Goal: Use online tool/utility: Utilize a website feature to perform a specific function

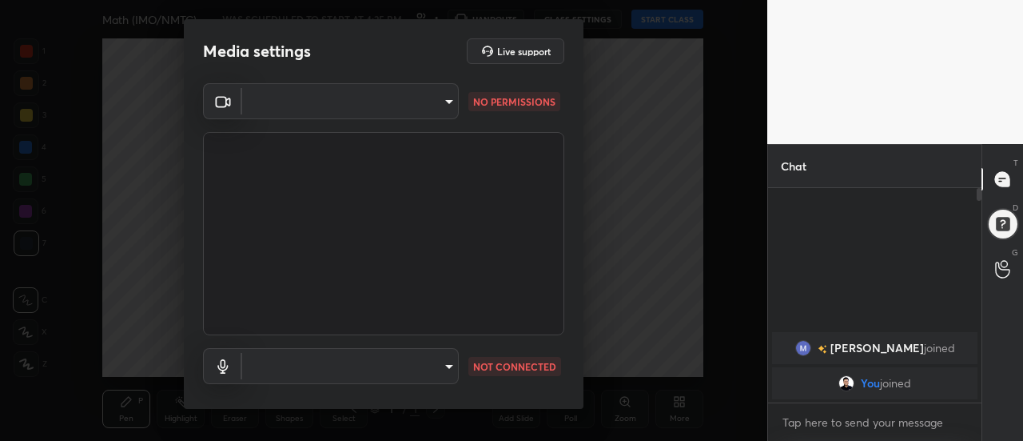
click at [449, 96] on body "1 2 3 4 5 6 7 C X Z C X Z E E Erase all H H Math (IMO/NMTC) WAS SCHEDULED TO ST…" at bounding box center [511, 220] width 1023 height 441
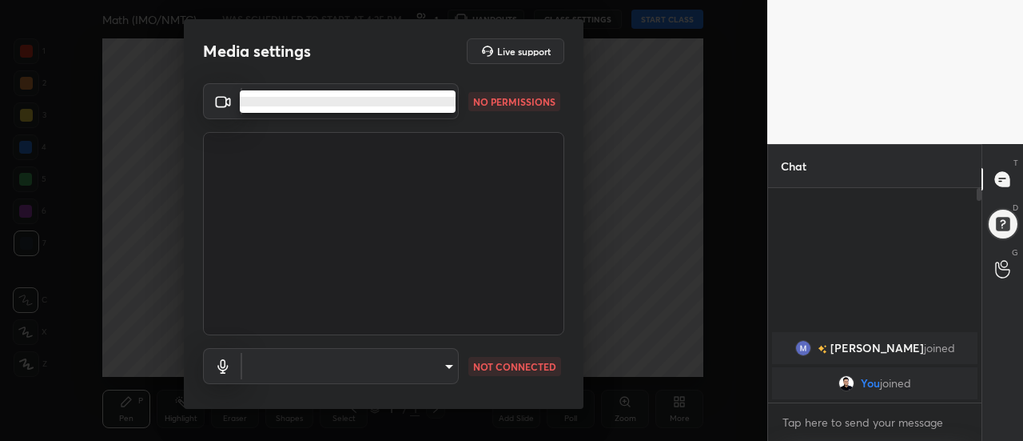
click at [451, 363] on div at bounding box center [511, 220] width 1023 height 441
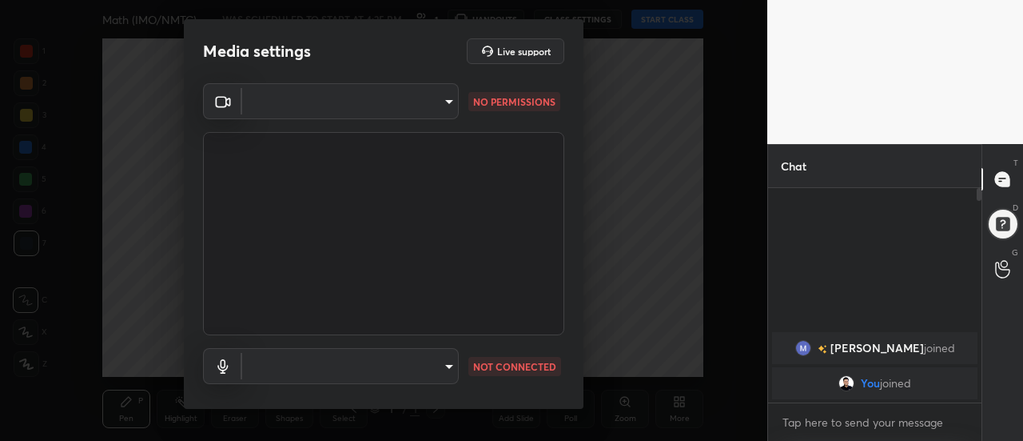
click at [502, 104] on p "NO PERMISSIONS" at bounding box center [514, 101] width 82 height 14
click at [515, 50] on h5 "Live support" at bounding box center [524, 51] width 54 height 10
click at [437, 103] on body "1 2 3 4 5 6 7 C X Z C X Z E E Erase all H H Math (IMO/NMTC) WAS SCHEDULED TO ST…" at bounding box center [511, 220] width 1023 height 441
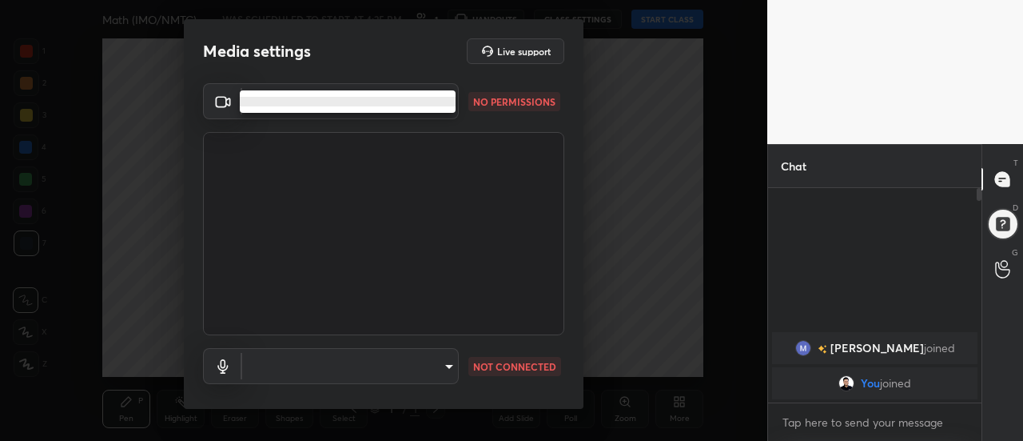
click at [448, 356] on div at bounding box center [511, 220] width 1023 height 441
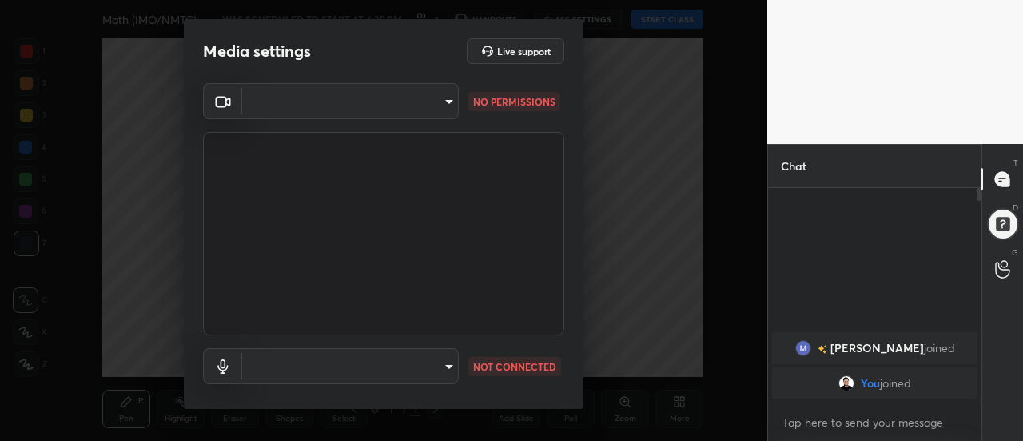
click at [502, 100] on p "NO PERMISSIONS" at bounding box center [514, 101] width 82 height 14
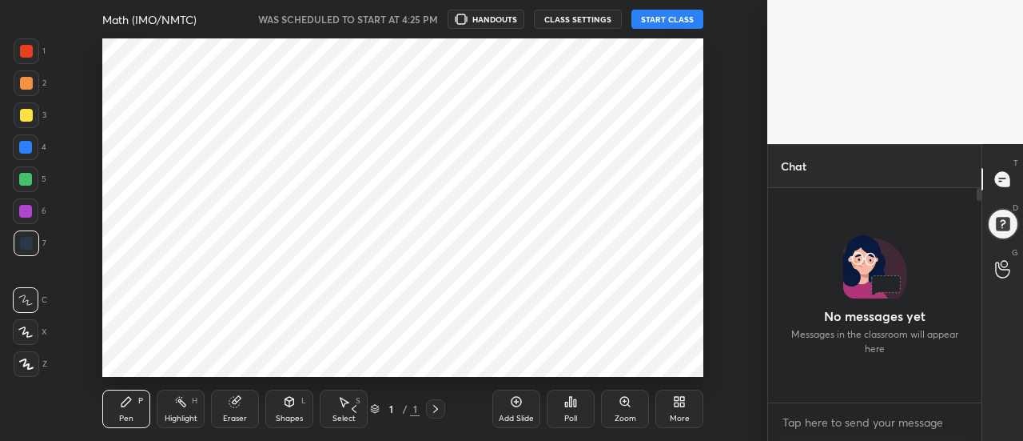
scroll to position [79609, 79244]
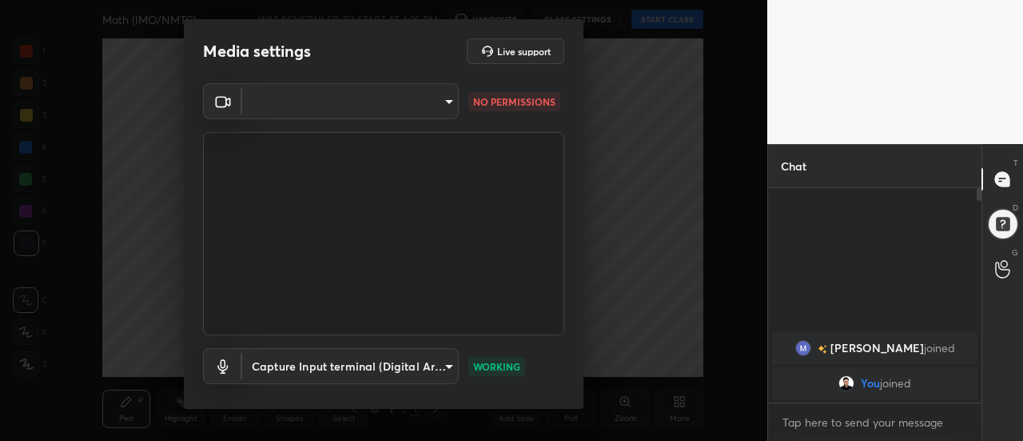
click at [401, 94] on body "1 2 3 4 5 6 7 C X Z C X Z E E Erase all H H Math (IMO/NMTC) WAS SCHEDULED TO ST…" at bounding box center [511, 220] width 1023 height 441
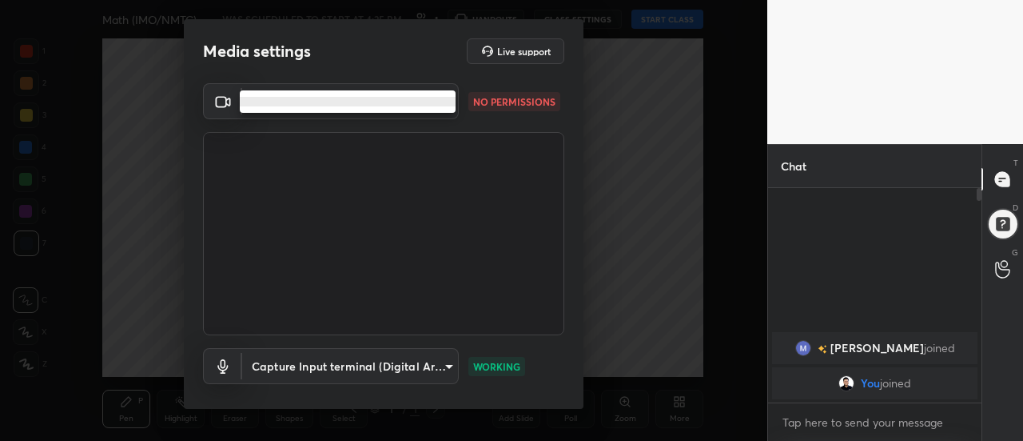
click at [330, 365] on div at bounding box center [511, 220] width 1023 height 441
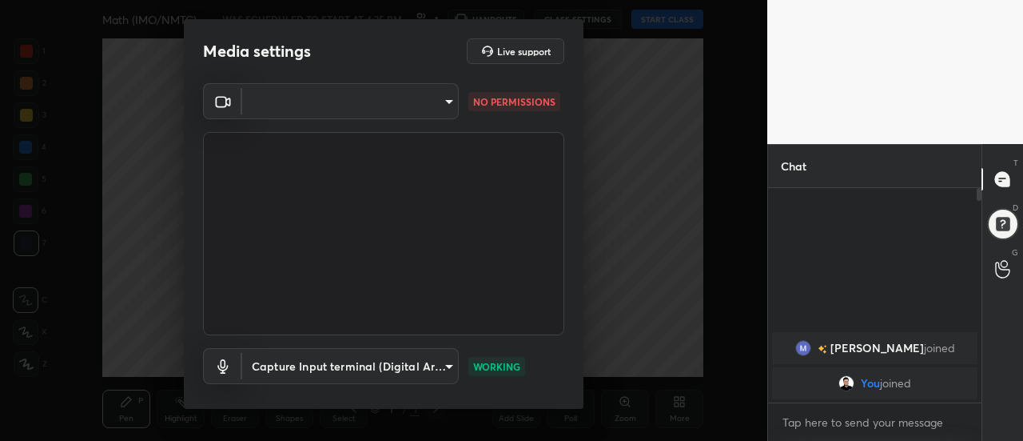
click at [442, 366] on body "1 2 3 4 5 6 7 C X Z C X Z E E Erase all H H Math (IMO/NMTC) WAS SCHEDULED TO ST…" at bounding box center [511, 220] width 1023 height 441
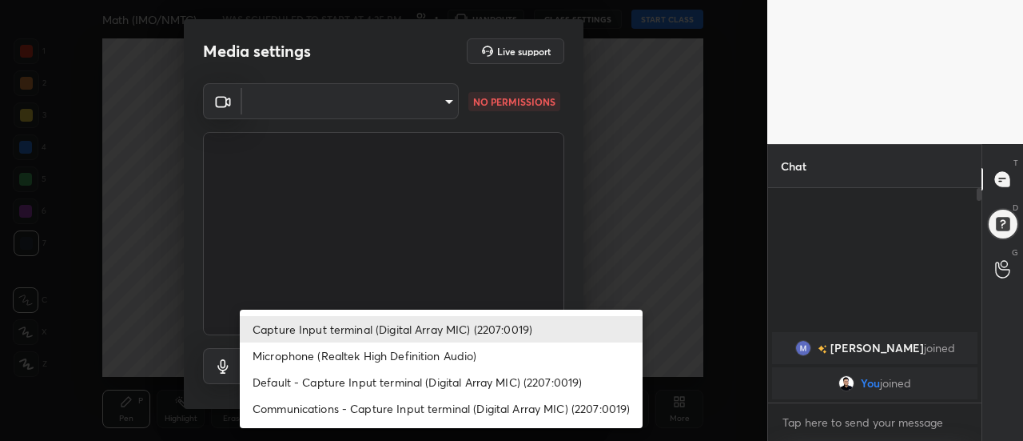
click at [387, 358] on li "Microphone (Realtek High Definition Audio)" at bounding box center [441, 355] width 403 height 26
type input "6d72d6de3e4cf21accf749ffeef2afce790c40a27703ae748261ba9b0acd9c5e"
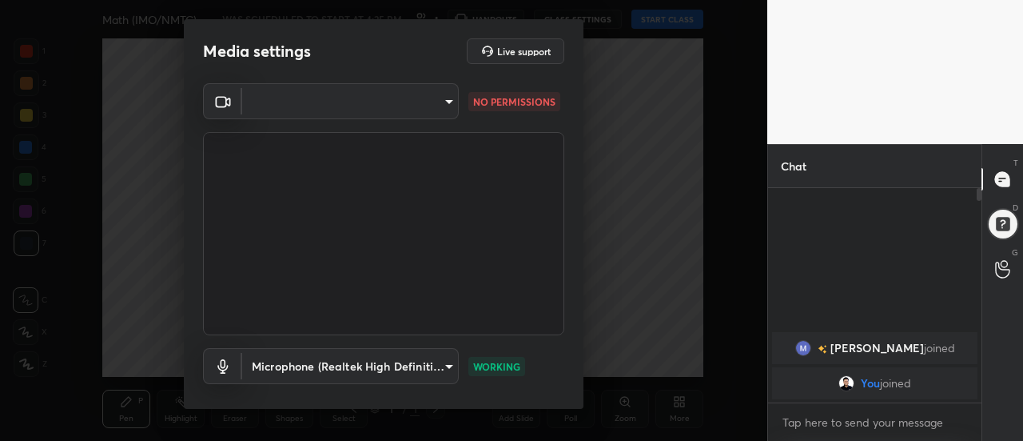
click at [220, 106] on rect at bounding box center [221, 102] width 10 height 10
click at [437, 107] on body "1 2 3 4 5 6 7 C X Z C X Z E E Erase all H H Math (IMO/NMTC) WAS SCHEDULED TO ST…" at bounding box center [511, 220] width 1023 height 441
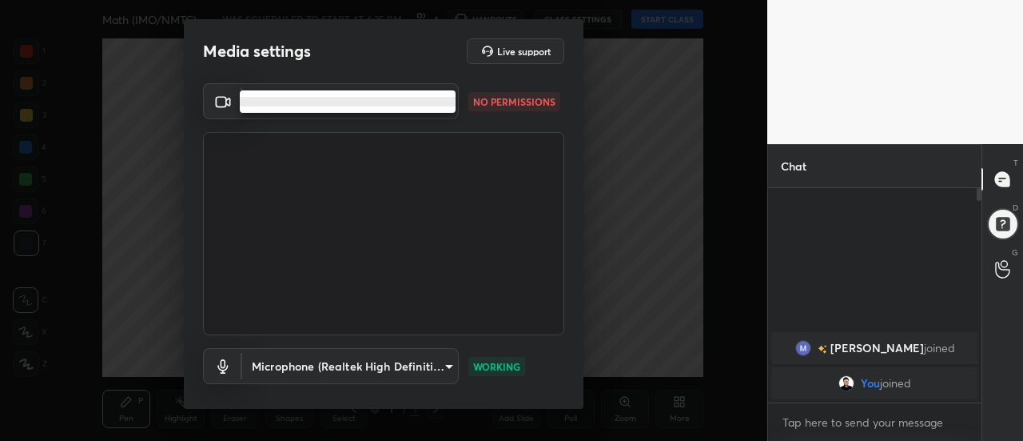
click at [408, 101] on li at bounding box center [348, 102] width 216 height 10
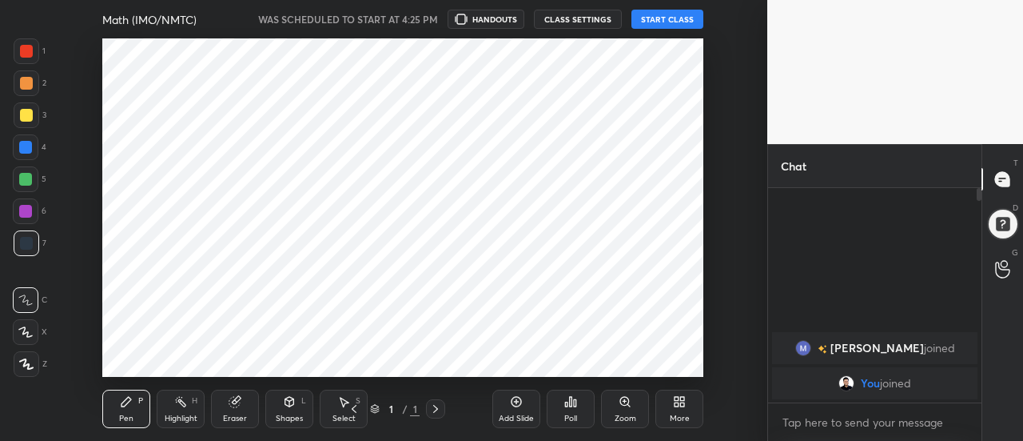
scroll to position [5, 6]
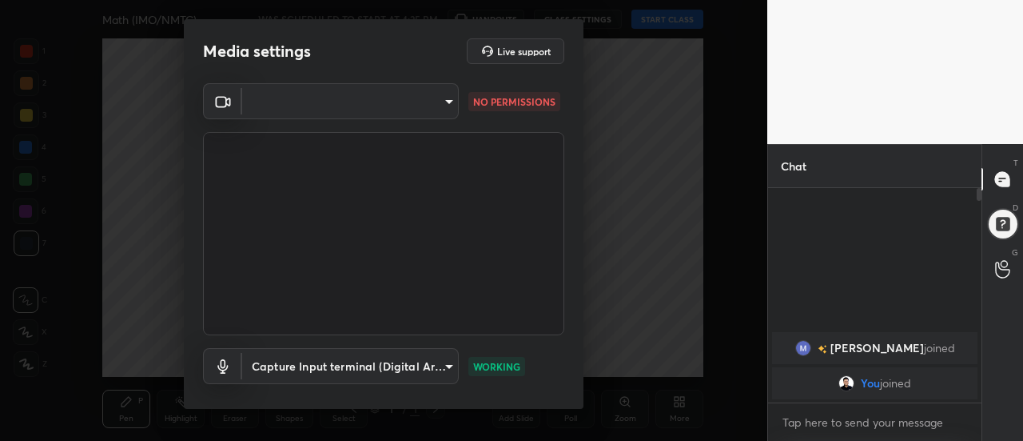
click at [524, 99] on p "NO PERMISSIONS" at bounding box center [514, 101] width 82 height 14
click at [448, 99] on body "1 2 3 4 5 6 7 C X Z C X Z E E Erase all H H Math (IMO/NMTC) WAS SCHEDULED TO ST…" at bounding box center [511, 220] width 1023 height 441
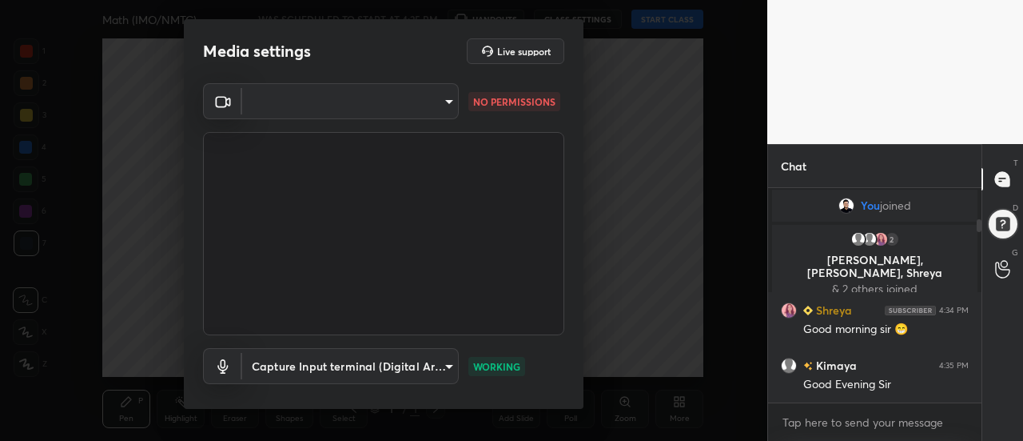
click at [446, 98] on body "1 2 3 4 5 6 7 C X Z C X Z E E Erase all H H Math (IMO/NMTC) WAS SCHEDULED TO ST…" at bounding box center [511, 220] width 1023 height 441
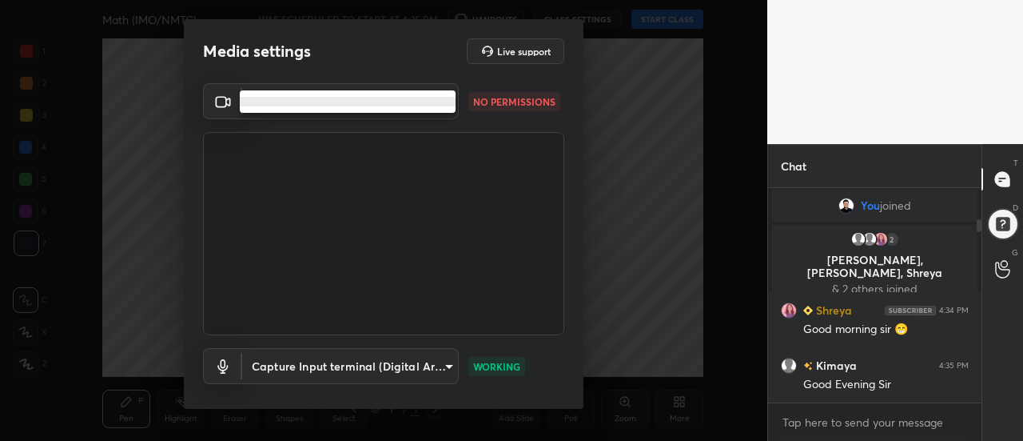
click at [542, 116] on div at bounding box center [511, 220] width 1023 height 441
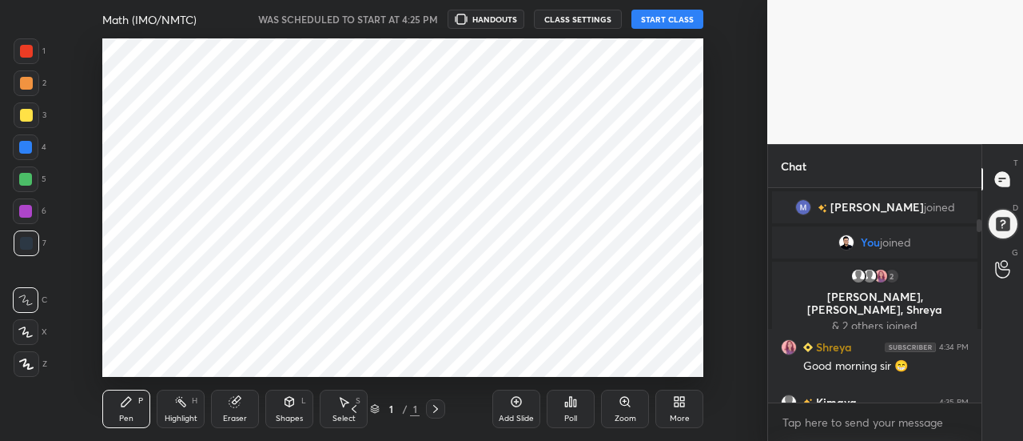
scroll to position [79609, 79244]
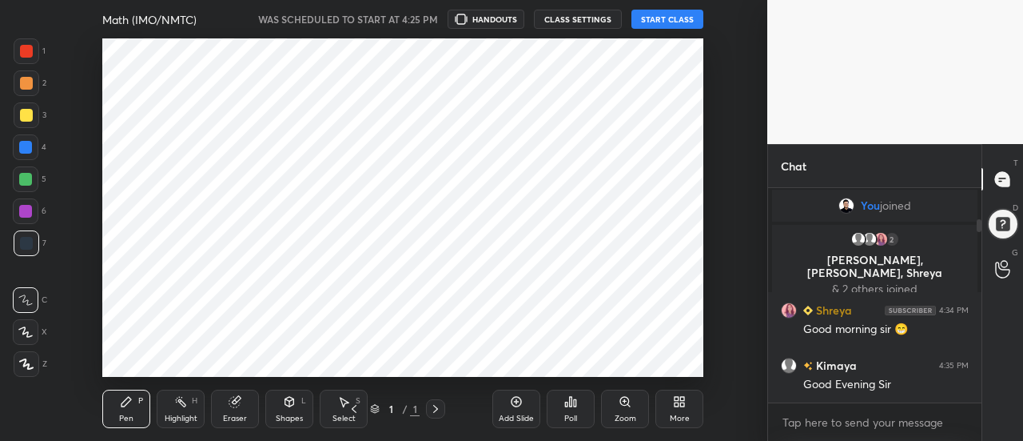
scroll to position [79609, 79225]
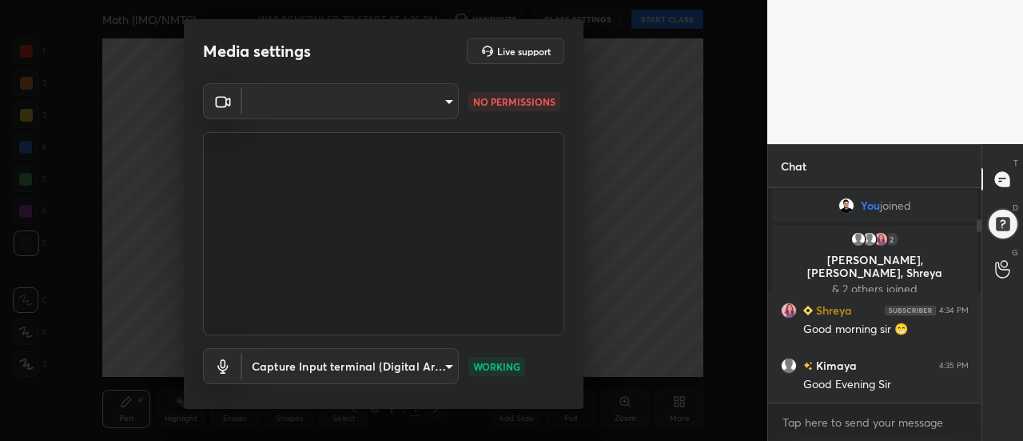
click at [447, 101] on body "1 2 3 4 5 6 7 C X Z C X Z E E Erase all H H Math (IMO/NMTC) WAS SCHEDULED TO ST…" at bounding box center [511, 220] width 1023 height 441
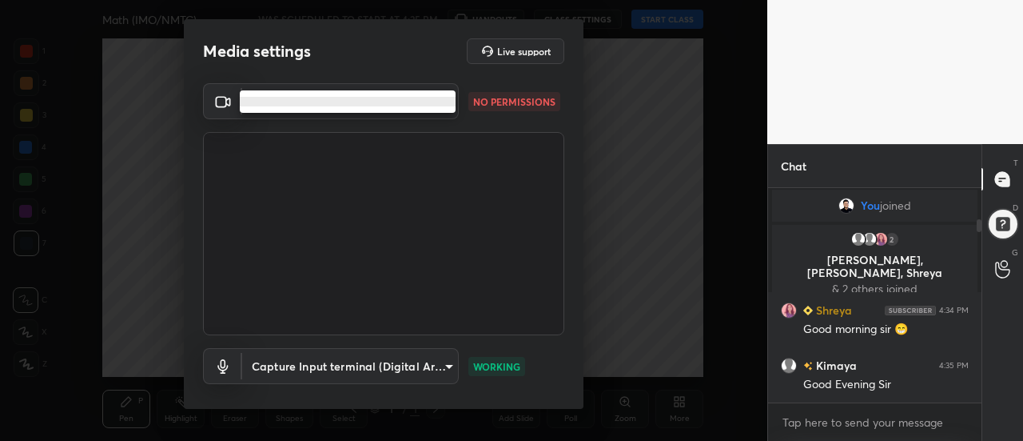
click at [442, 106] on li at bounding box center [348, 102] width 216 height 10
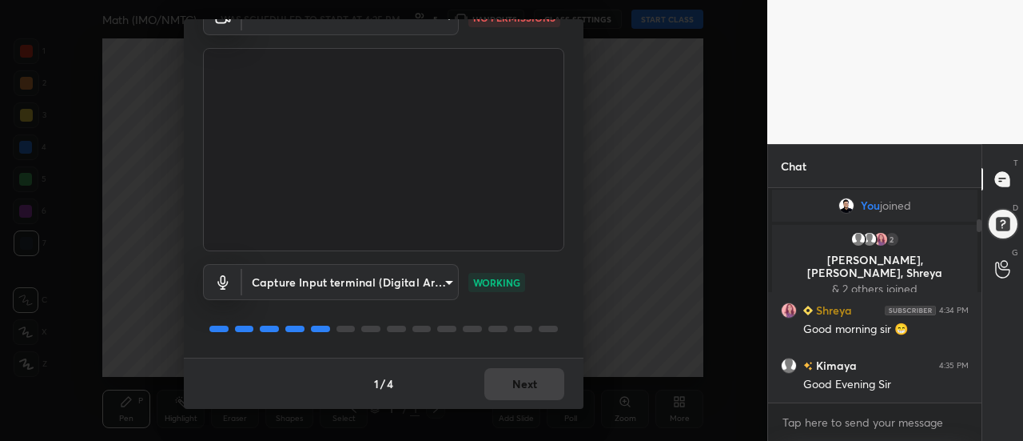
scroll to position [0, 0]
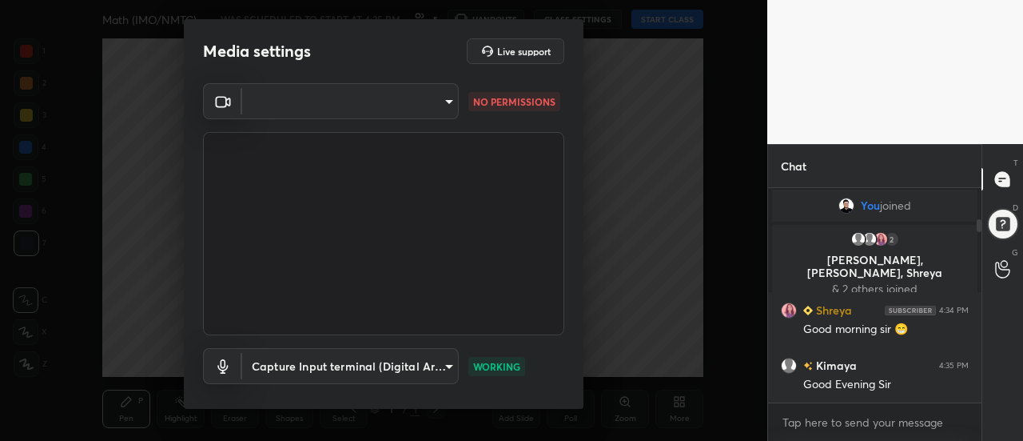
click at [450, 102] on body "1 2 3 4 5 6 7 C X Z C X Z E E Erase all H H Math (IMO/NMTC) WAS SCHEDULED TO ST…" at bounding box center [511, 220] width 1023 height 441
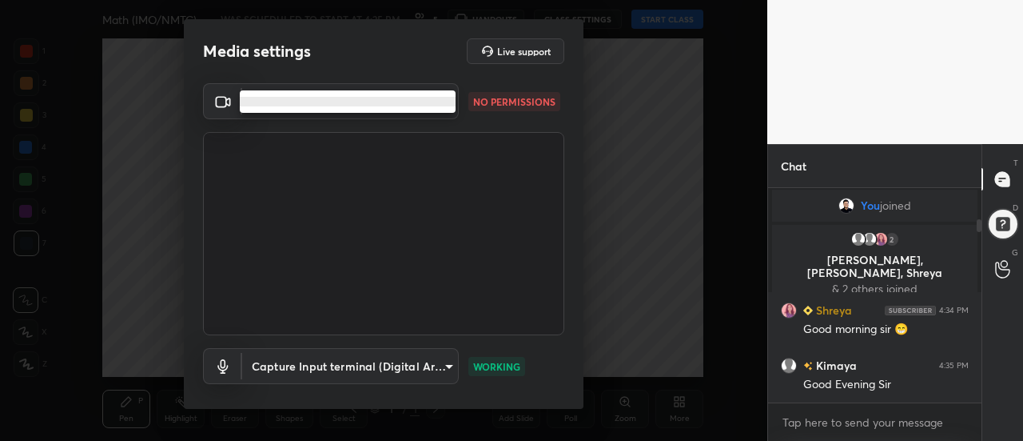
click at [221, 98] on div at bounding box center [511, 220] width 1023 height 441
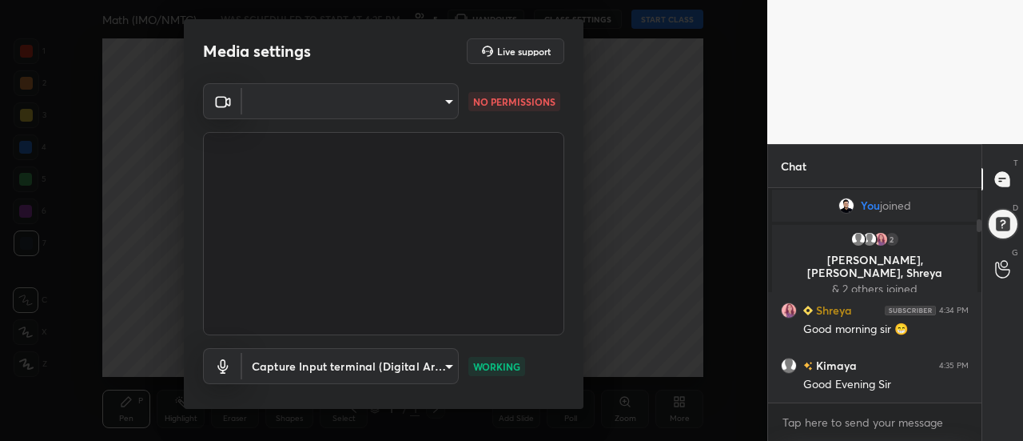
click at [215, 98] on div at bounding box center [511, 220] width 1023 height 441
click at [221, 102] on icon at bounding box center [222, 101] width 19 height 19
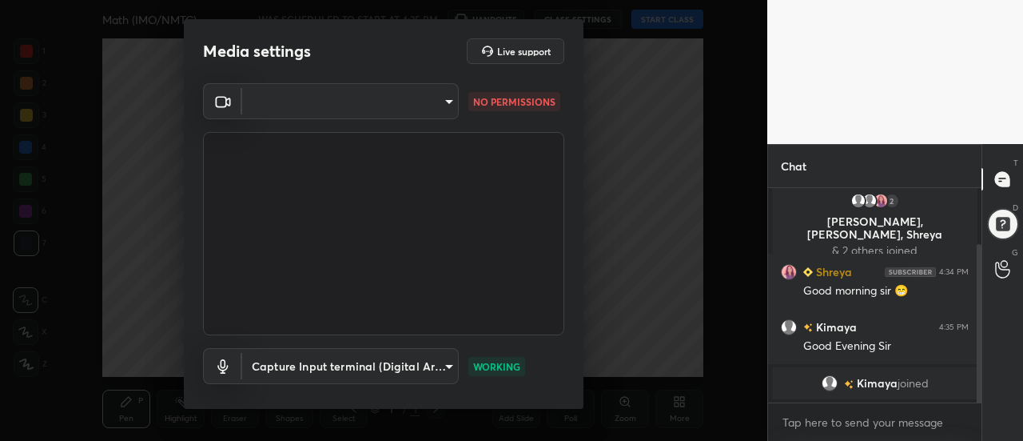
click at [447, 102] on body "1 2 3 4 5 6 7 C X Z C X Z E E Erase all H H Math (IMO/NMTC) WAS SCHEDULED TO ST…" at bounding box center [511, 220] width 1023 height 441
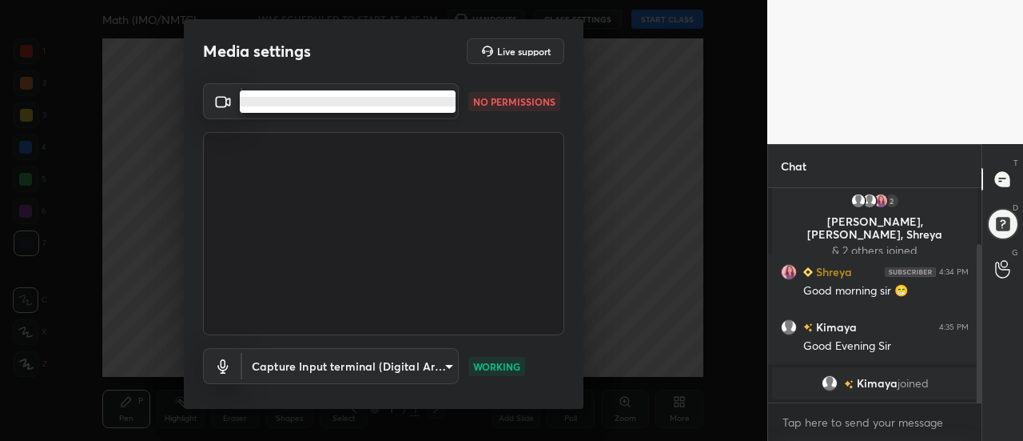
click at [337, 94] on ul at bounding box center [348, 101] width 216 height 22
click at [333, 103] on li at bounding box center [348, 102] width 216 height 10
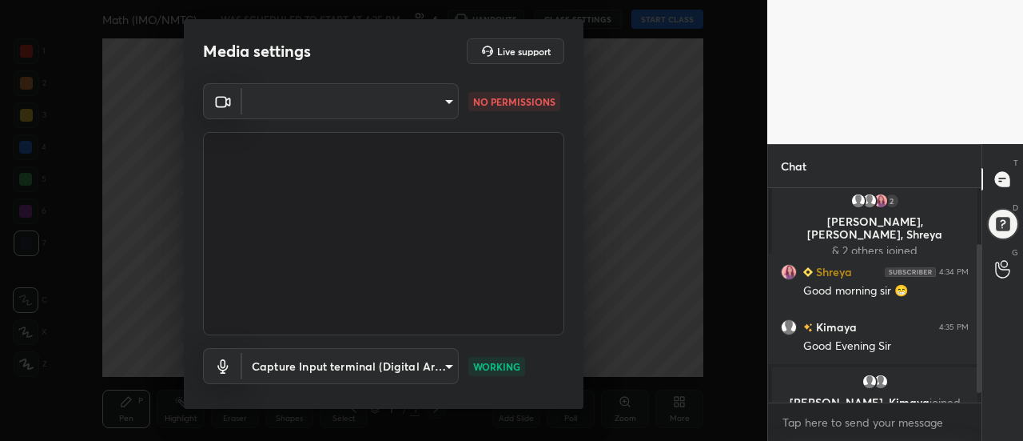
scroll to position [94, 0]
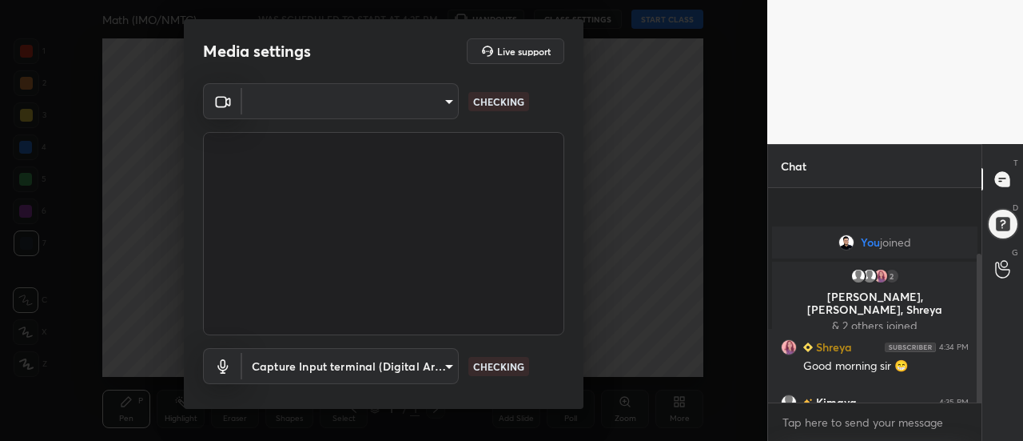
scroll to position [94, 0]
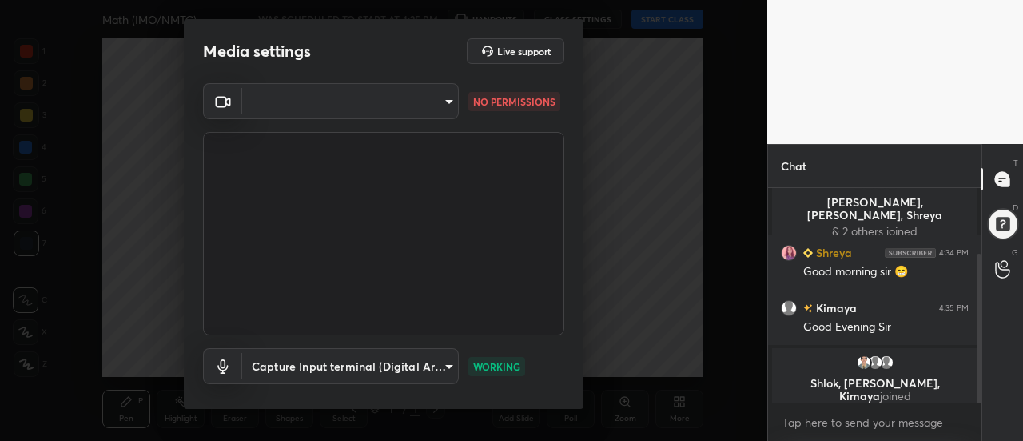
click at [451, 102] on body "1 2 3 4 5 6 7 C X Z C X Z E E Erase all H H Math (IMO/NMTC) WAS SCHEDULED TO ST…" at bounding box center [511, 220] width 1023 height 441
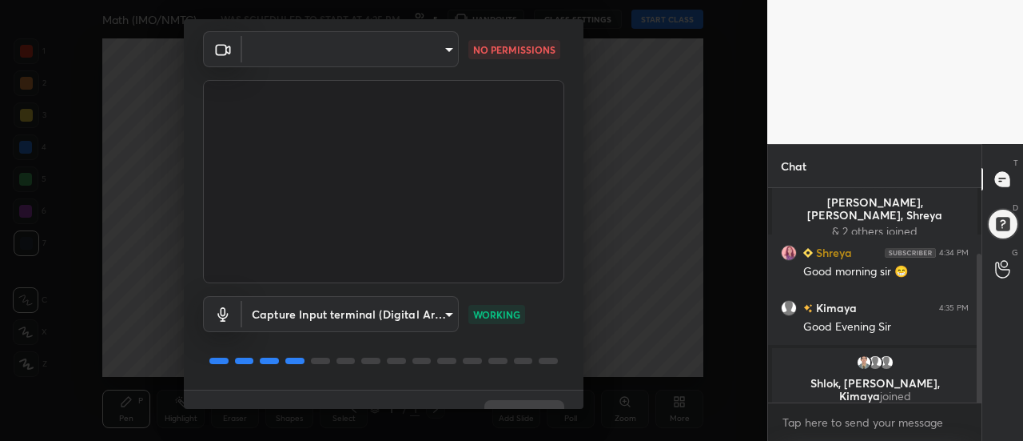
scroll to position [84, 0]
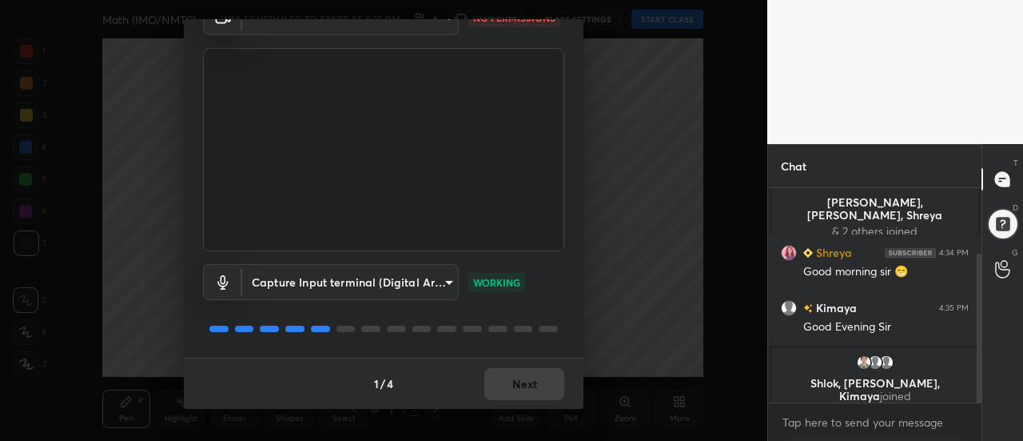
click at [442, 281] on body "1 2 3 4 5 6 7 C X Z C X Z E E Erase all H H Math (IMO/NMTC) WAS SCHEDULED TO ST…" at bounding box center [511, 220] width 1023 height 441
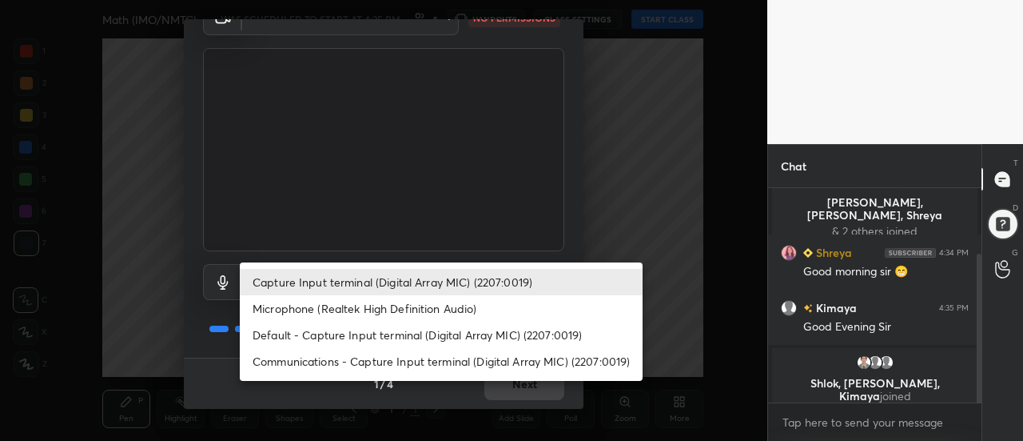
click at [429, 202] on div at bounding box center [511, 220] width 1023 height 441
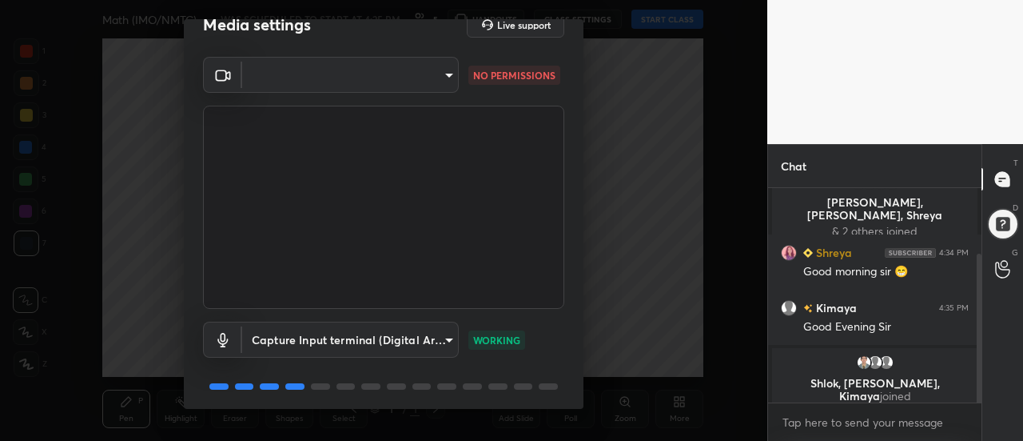
scroll to position [0, 0]
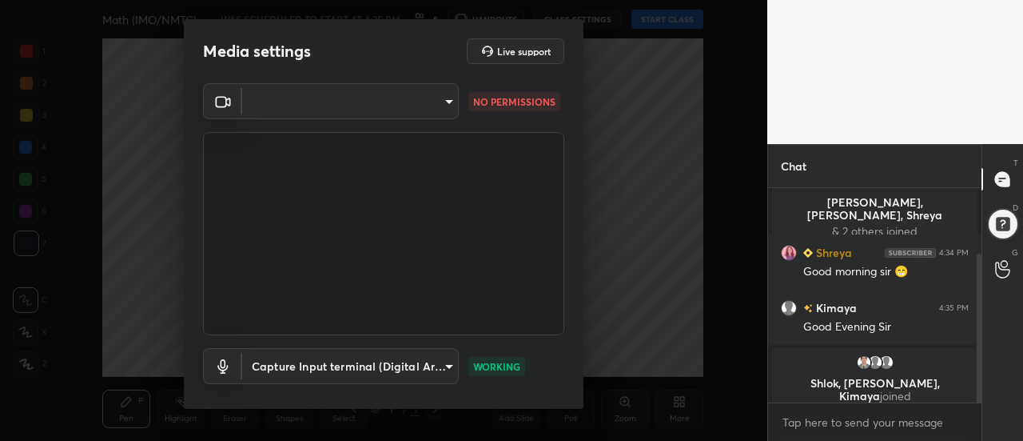
click at [449, 101] on body "1 2 3 4 5 6 7 C X Z C X Z E E Erase all H H Math (IMO/NMTC) WAS SCHEDULED TO ST…" at bounding box center [511, 220] width 1023 height 441
